Goal: Task Accomplishment & Management: Manage account settings

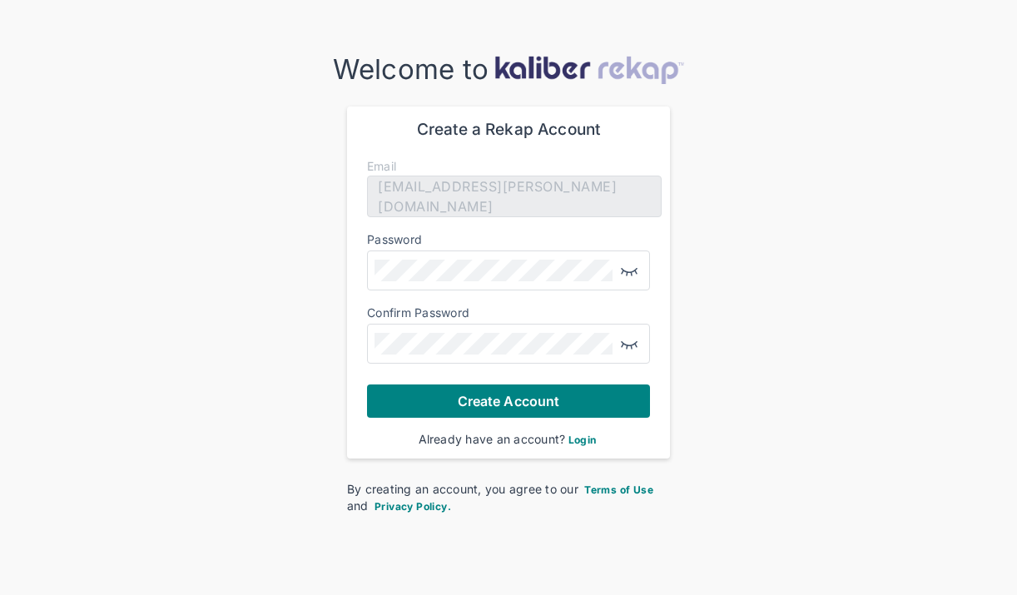
click at [483, 223] on form "Create a Rekap Account Email [EMAIL_ADDRESS][PERSON_NAME][DOMAIN_NAME] Password…" at bounding box center [508, 269] width 283 height 298
click at [508, 399] on button "Create Account" at bounding box center [508, 400] width 283 height 33
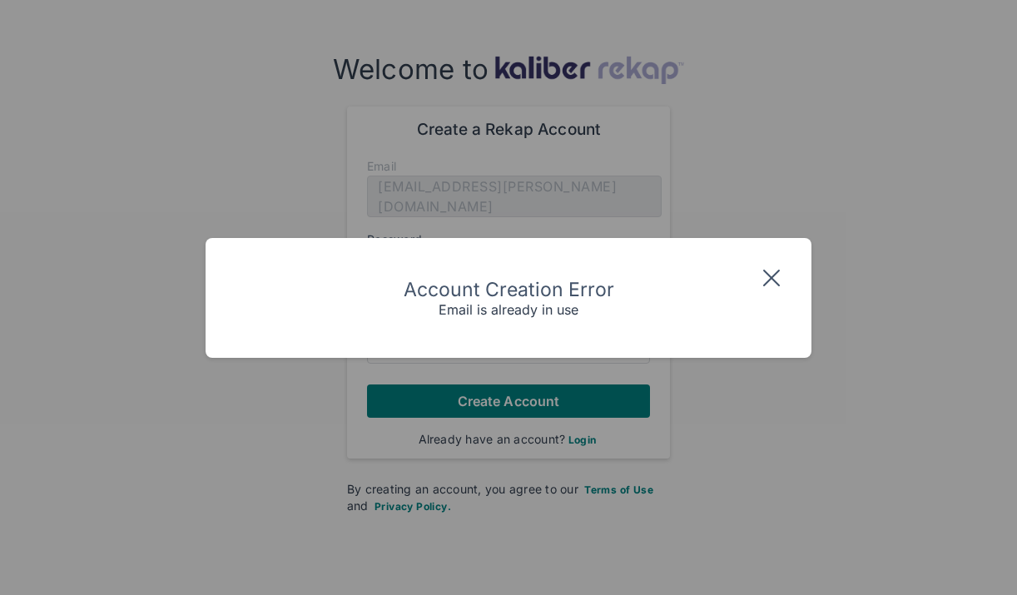
click at [769, 278] on img at bounding box center [771, 278] width 27 height 27
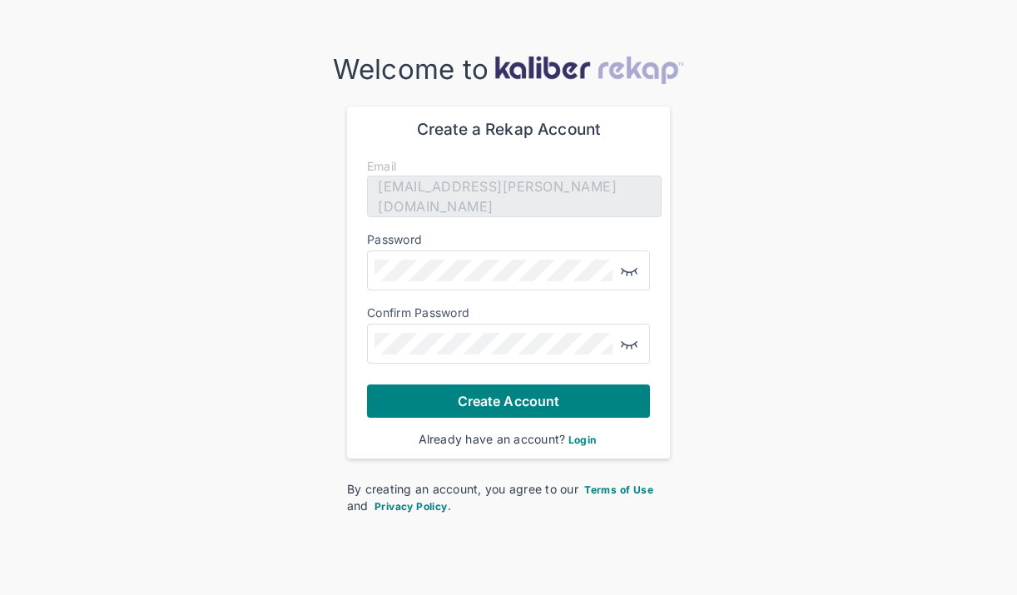
click at [586, 441] on span "Login" at bounding box center [582, 439] width 28 height 12
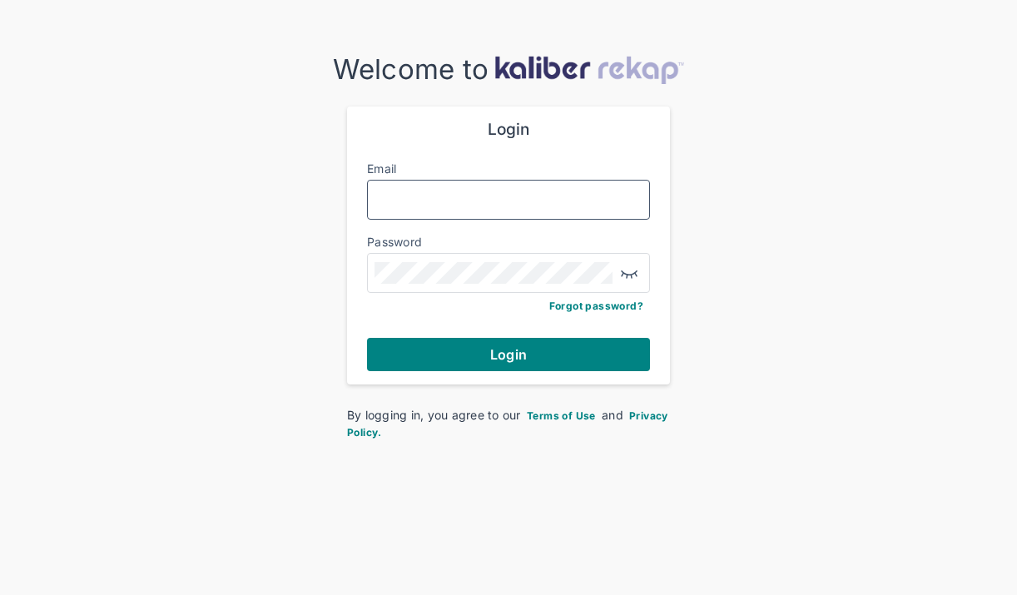
type input "**********"
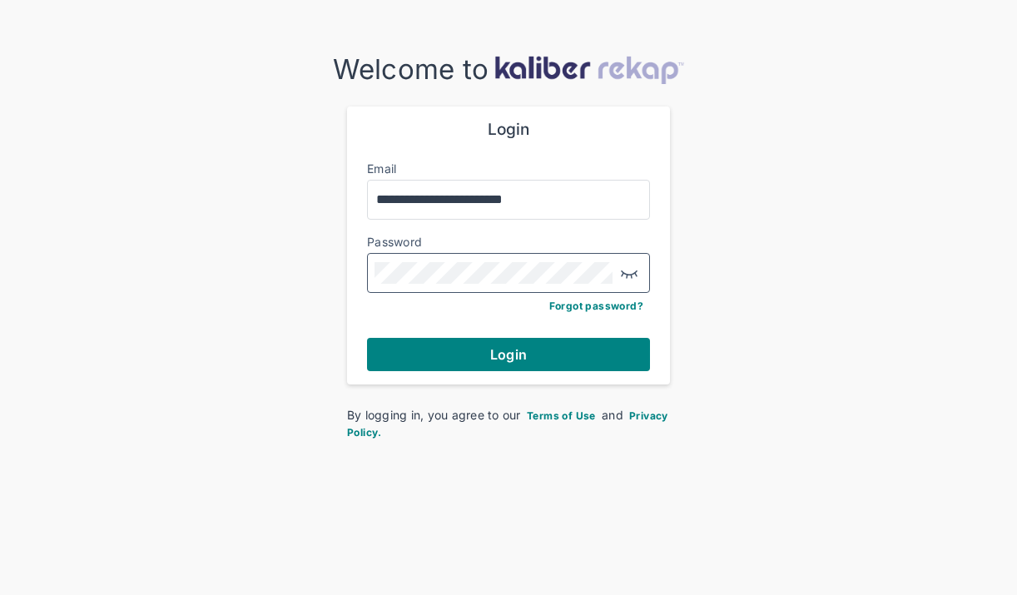
click at [508, 352] on button "Login" at bounding box center [508, 354] width 283 height 33
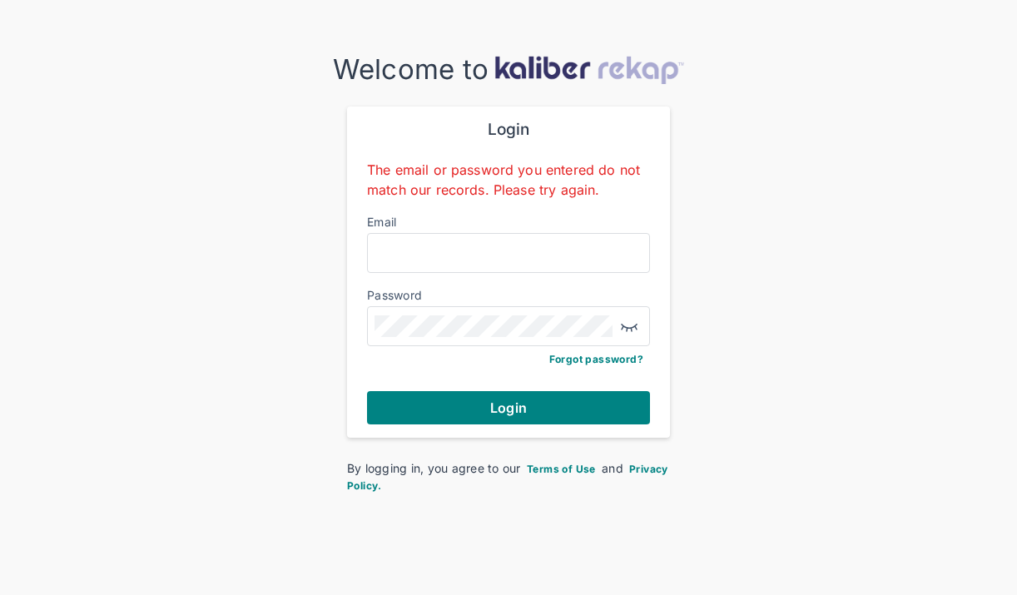
click at [711, 217] on div "Welcome to Login The email or password you entered do not match our records. Pl…" at bounding box center [508, 273] width 1017 height 440
click at [548, 256] on input "Email" at bounding box center [508, 253] width 268 height 22
type input "**********"
click at [631, 321] on img "button" at bounding box center [629, 326] width 20 height 20
click at [498, 342] on div at bounding box center [508, 326] width 283 height 40
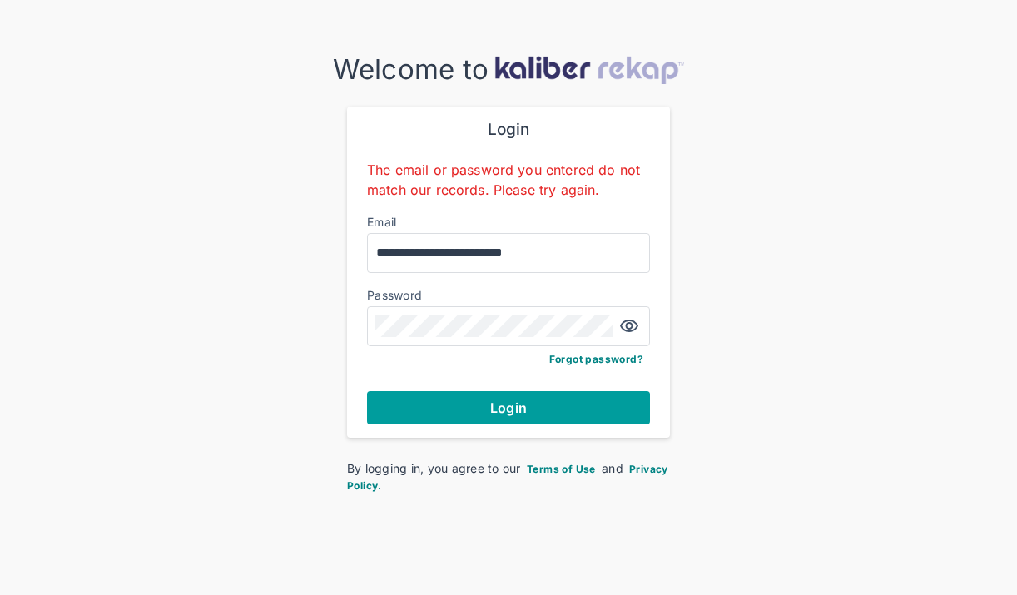
click at [523, 403] on span "Login" at bounding box center [508, 407] width 37 height 17
